Goal: Task Accomplishment & Management: Use online tool/utility

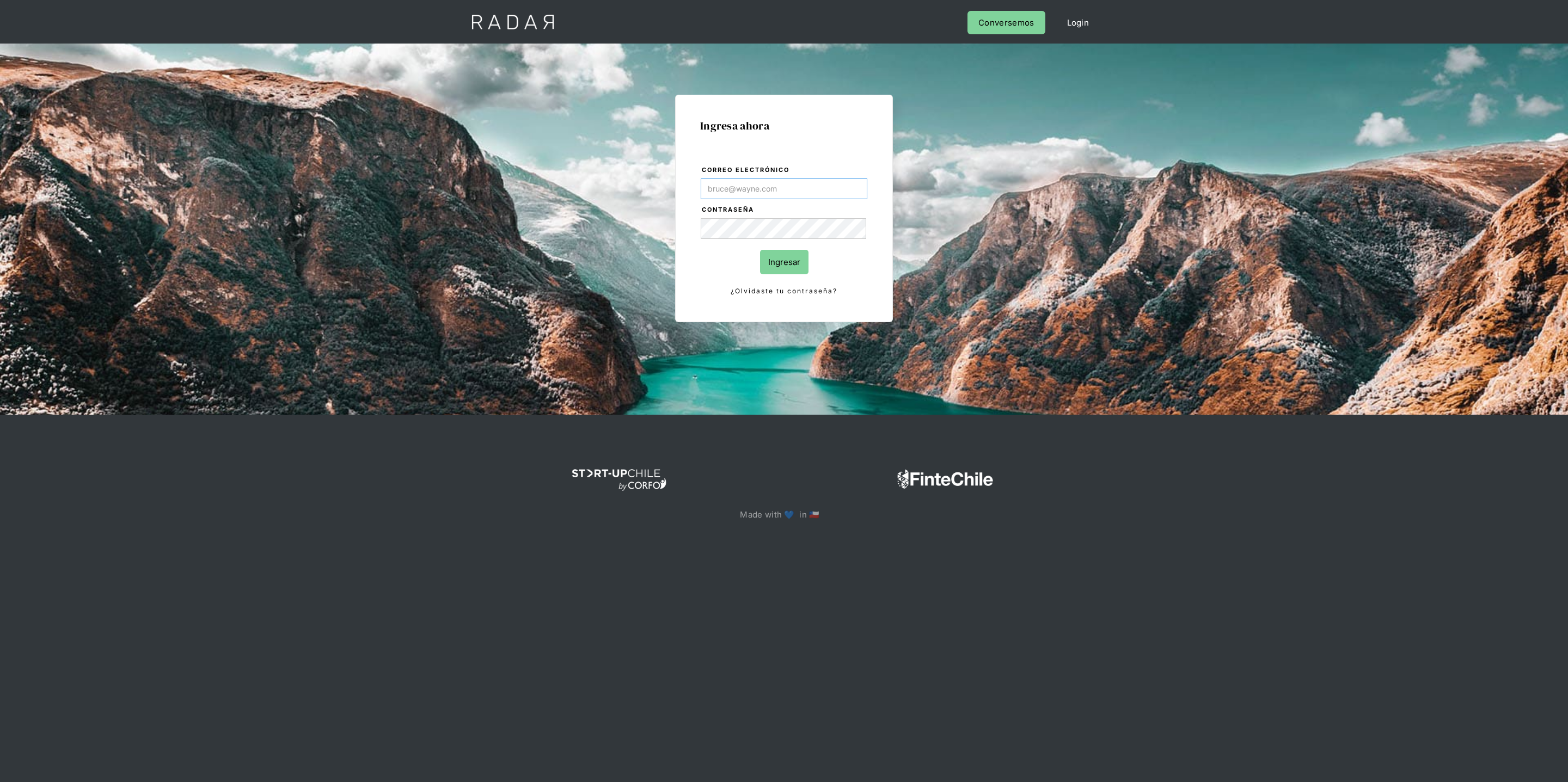
type input "[PERSON_NAME][EMAIL_ADDRESS][DOMAIN_NAME]"
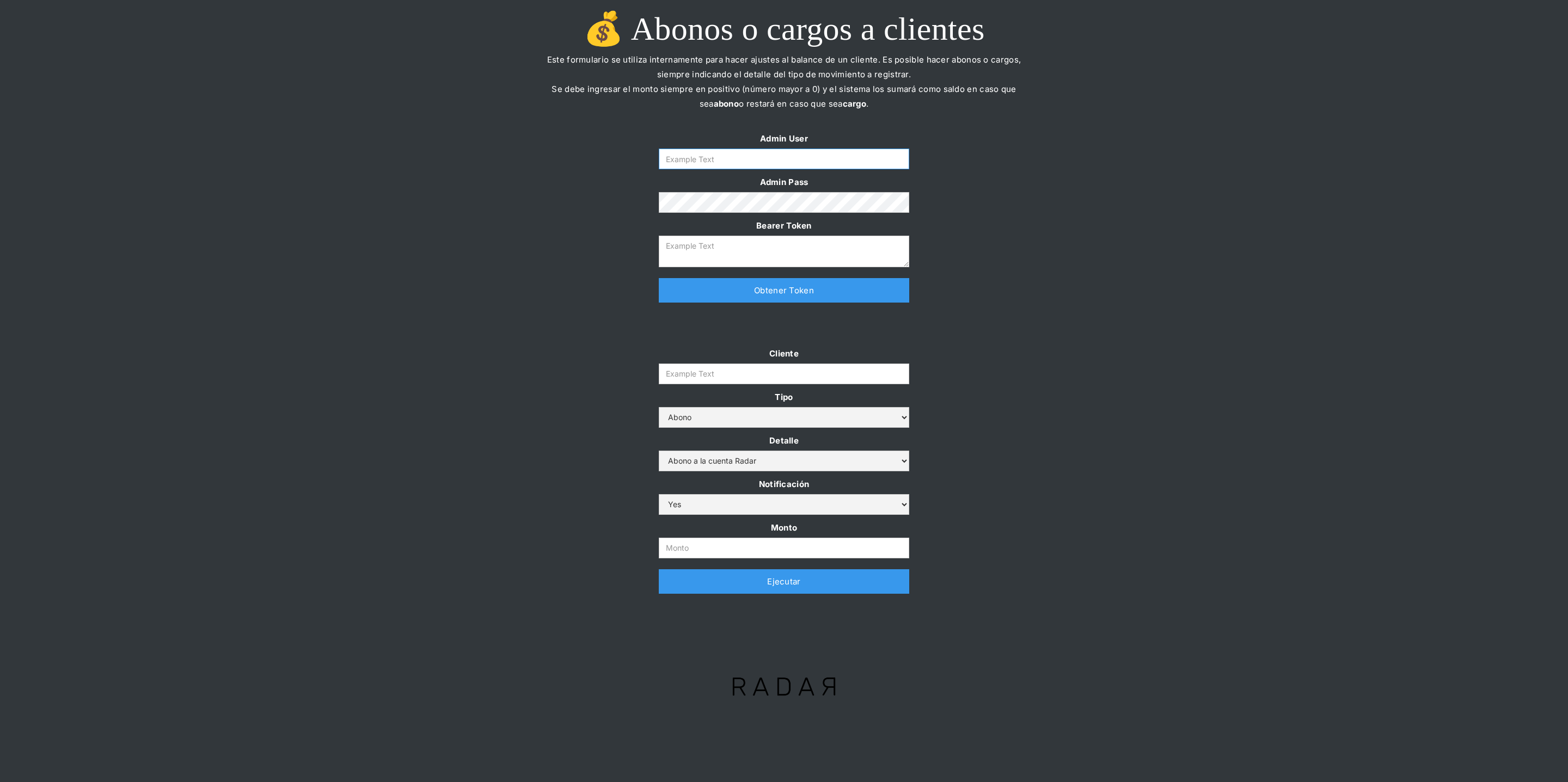
click at [718, 160] on input "Form" at bounding box center [784, 159] width 251 height 20
type input "[PERSON_NAME][EMAIL_ADDRESS][DOMAIN_NAME]"
click at [723, 287] on link "Obtener Token" at bounding box center [784, 290] width 251 height 24
type textarea "[SECURITY_DATA]"
